Goal: Task Accomplishment & Management: Manage account settings

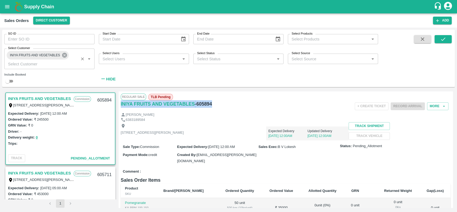
click at [64, 56] on icon at bounding box center [64, 55] width 5 height 5
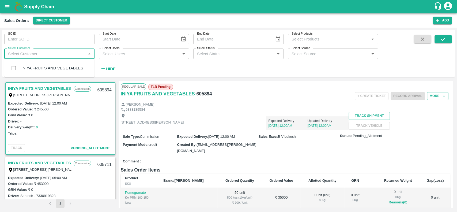
click at [54, 52] on input "Select Customer" at bounding box center [45, 53] width 78 height 7
type input "green spices"
click at [13, 66] on input "checkbox" at bounding box center [14, 68] width 11 height 11
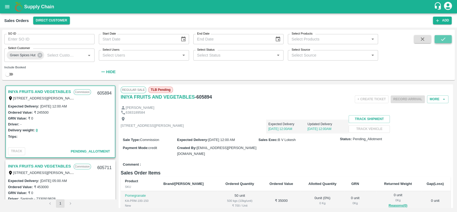
click at [442, 40] on icon "submit" at bounding box center [443, 39] width 6 height 6
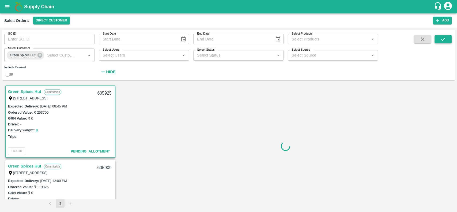
scroll to position [1, 0]
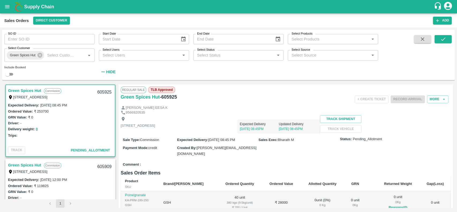
click at [32, 91] on link "Green Spices Hut" at bounding box center [24, 90] width 33 height 7
click at [433, 98] on button "More" at bounding box center [437, 99] width 21 height 8
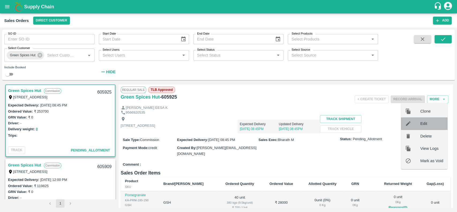
click at [422, 122] on span "Edit" at bounding box center [431, 123] width 23 height 6
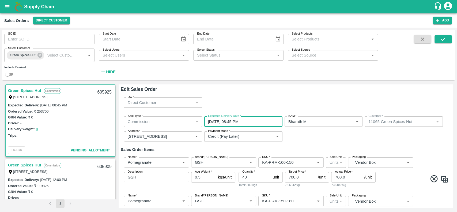
click at [249, 122] on input "[DATE] 08:45 PM" at bounding box center [241, 121] width 74 height 10
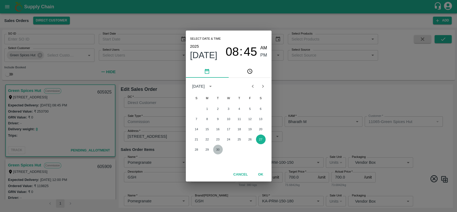
click at [217, 148] on button "30" at bounding box center [218, 150] width 10 height 10
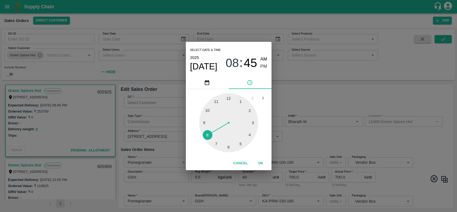
click at [217, 101] on div at bounding box center [228, 122] width 59 height 59
type input "[DATE] 11:45 PM"
click at [263, 66] on span "PM" at bounding box center [263, 66] width 7 height 7
click at [260, 161] on button "OK" at bounding box center [260, 162] width 17 height 9
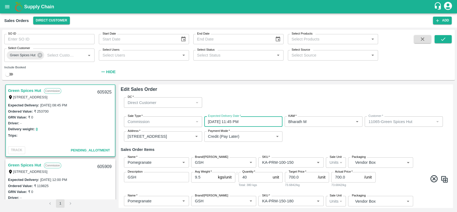
scroll to position [421, 0]
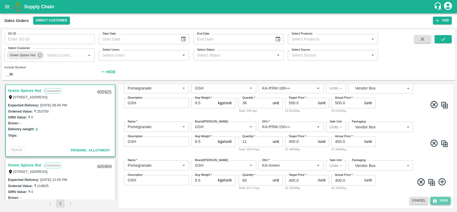
click at [438, 202] on button "Save" at bounding box center [440, 200] width 20 height 8
click at [408, 145] on span at bounding box center [413, 144] width 72 height 10
click at [437, 200] on button "Save" at bounding box center [440, 200] width 20 height 8
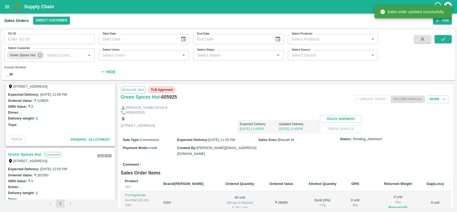
scroll to position [48, 0]
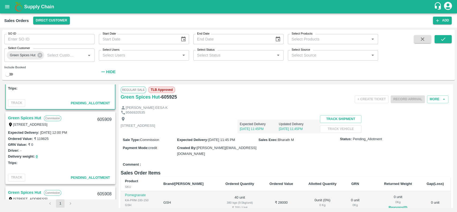
click at [13, 117] on link "Green Spices Hut" at bounding box center [24, 117] width 33 height 7
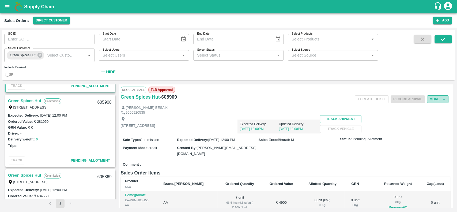
click at [432, 98] on button "More" at bounding box center [437, 99] width 21 height 8
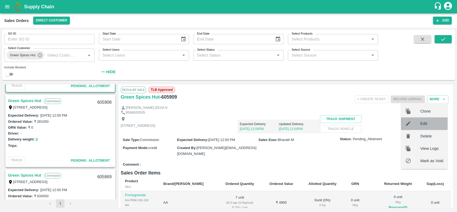
click at [422, 125] on span "Edit" at bounding box center [431, 123] width 23 height 6
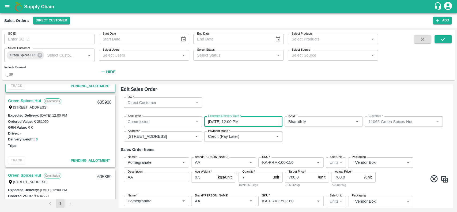
click at [246, 117] on input "[DATE] 12:00 PM" at bounding box center [241, 121] width 74 height 10
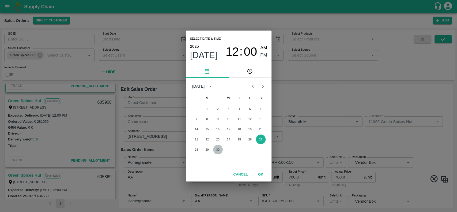
click at [216, 147] on button "30" at bounding box center [218, 150] width 10 height 10
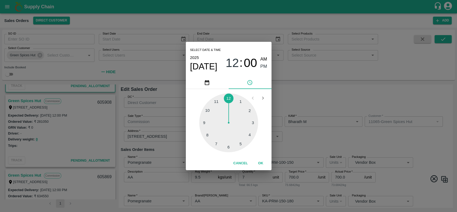
click at [217, 99] on div at bounding box center [228, 122] width 59 height 59
type input "[DATE] 11:00 PM"
click at [263, 63] on span "PM" at bounding box center [263, 66] width 7 height 7
click at [260, 164] on button "OK" at bounding box center [260, 162] width 17 height 9
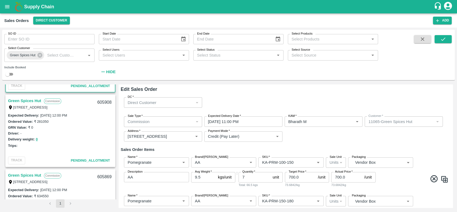
click at [334, 150] on h6 "Sales Order Items" at bounding box center [286, 149] width 330 height 7
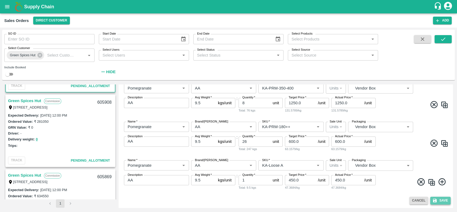
click at [439, 199] on button "Save" at bounding box center [440, 200] width 20 height 8
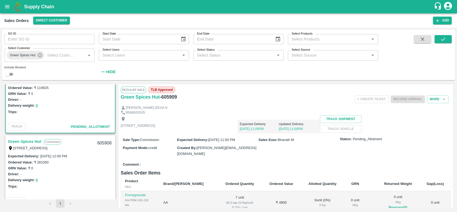
scroll to position [103, 0]
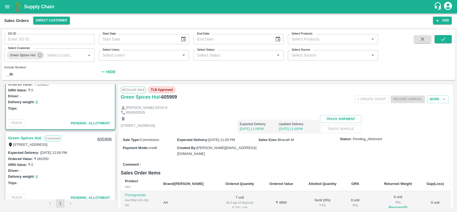
click at [10, 136] on link "Green Spices Hut" at bounding box center [24, 137] width 33 height 7
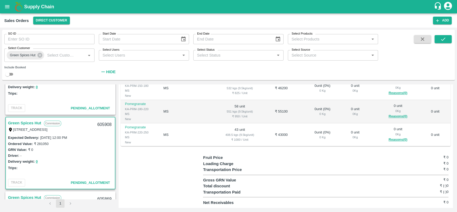
scroll to position [117, 0]
click at [13, 123] on link "Green Spices Hut" at bounding box center [24, 123] width 33 height 7
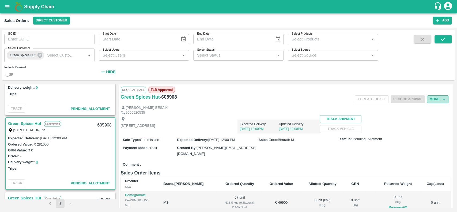
click at [431, 97] on button "More" at bounding box center [437, 99] width 21 height 8
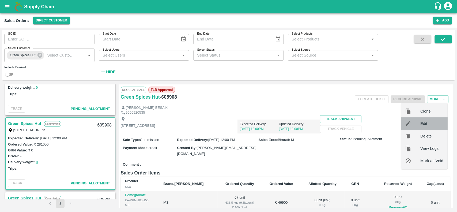
click at [421, 123] on span "Edit" at bounding box center [431, 123] width 23 height 6
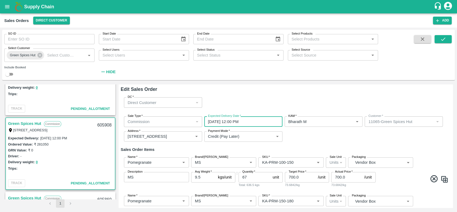
click at [253, 122] on input "[DATE] 12:00 PM" at bounding box center [241, 121] width 74 height 10
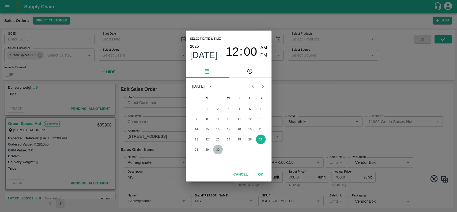
click at [216, 148] on button "30" at bounding box center [218, 150] width 10 height 10
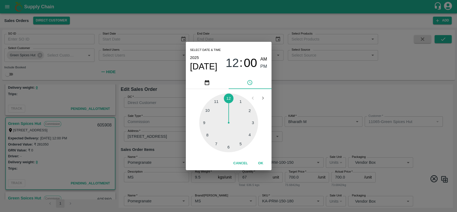
click at [216, 102] on div at bounding box center [228, 122] width 59 height 59
type input "[DATE] 11:00 PM"
click at [263, 66] on span "PM" at bounding box center [263, 66] width 7 height 7
click at [260, 162] on button "OK" at bounding box center [260, 162] width 17 height 9
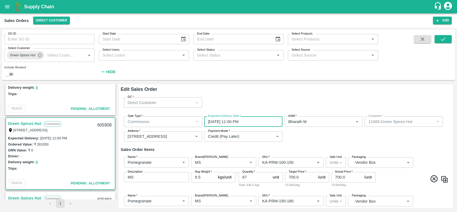
click at [298, 145] on div "Sale Type   * Commission 2 Sale Type Expected Delivery Date   * [DATE] 11:00 PM…" at bounding box center [286, 129] width 330 height 34
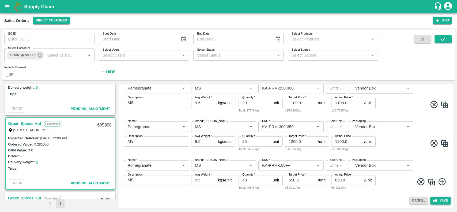
click at [441, 199] on button "Save" at bounding box center [440, 200] width 20 height 8
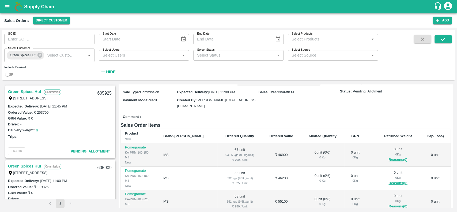
click at [18, 89] on link "Green Spices Hut" at bounding box center [24, 91] width 33 height 7
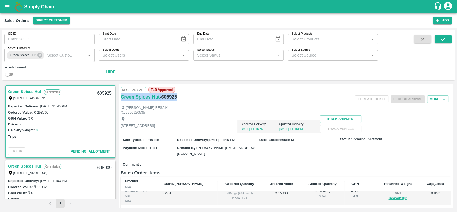
drag, startPoint x: 176, startPoint y: 96, endPoint x: 120, endPoint y: 96, distance: 55.9
click at [120, 96] on div "Regular Sale TLB Approved Green Spices Hut - 605925 + Create Ticket Record Arri…" at bounding box center [286, 145] width 334 height 123
copy div "Green Spices Hut - 605925"
click at [87, 121] on div "Driver: -" at bounding box center [60, 124] width 105 height 6
click at [40, 56] on icon at bounding box center [40, 55] width 6 height 6
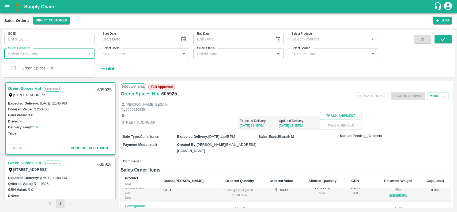
click at [40, 56] on input "Select Customer" at bounding box center [45, 53] width 78 height 7
type input "iniya"
click at [15, 66] on input "checkbox" at bounding box center [14, 68] width 11 height 11
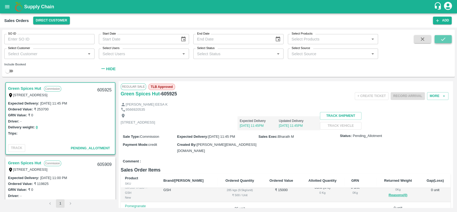
click at [442, 41] on icon "submit" at bounding box center [443, 39] width 6 height 6
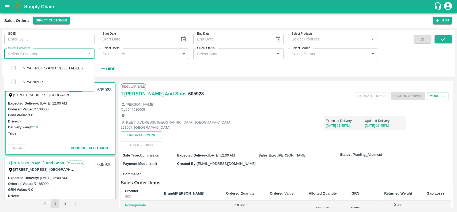
click at [17, 56] on input "Select Customer" at bounding box center [45, 53] width 78 height 7
click at [21, 67] on div "INIYA FRUITS AND VEGETABLES" at bounding box center [52, 68] width 62 height 6
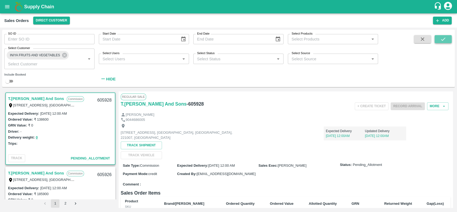
click at [443, 37] on icon "submit" at bounding box center [443, 39] width 6 height 6
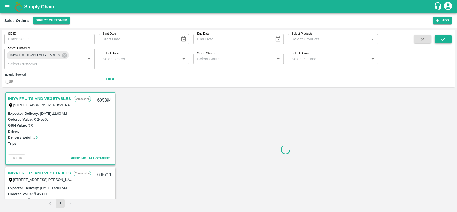
scroll to position [1, 0]
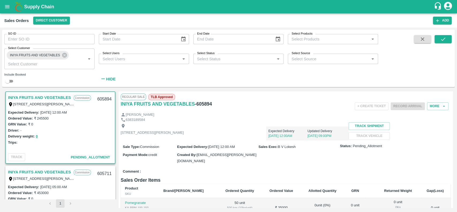
click at [35, 99] on link "INIYA FRUITS AND VEGETABLES" at bounding box center [39, 97] width 63 height 7
click at [433, 105] on button "More" at bounding box center [437, 106] width 21 height 8
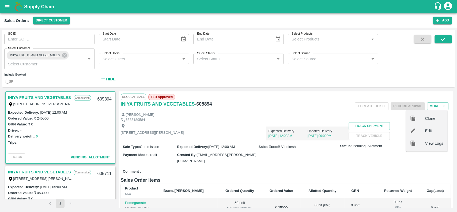
click at [265, 122] on div "Expected Delivery [DATE] 12:00AM Updated Delivery [DATE] 09:00PM" at bounding box center [266, 131] width 165 height 18
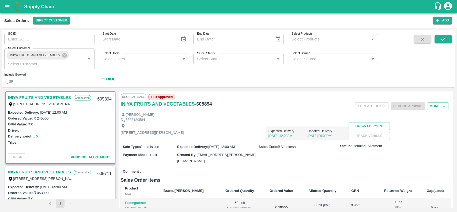
click at [265, 122] on div "Expected Delivery [DATE] 12:00AM Updated Delivery [DATE] 09:00PM" at bounding box center [266, 131] width 165 height 18
click at [433, 105] on button "More" at bounding box center [437, 106] width 21 height 8
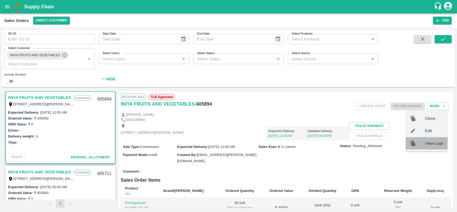
click at [427, 143] on span "View Logs" at bounding box center [434, 143] width 18 height 6
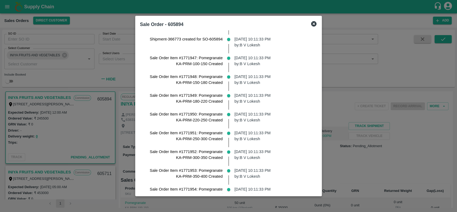
scroll to position [0, 0]
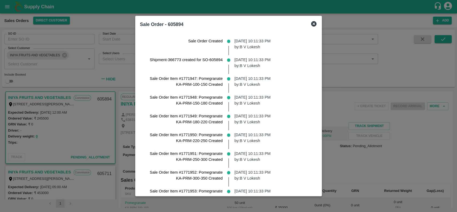
click at [317, 22] on icon at bounding box center [313, 24] width 6 height 6
